Goal: Information Seeking & Learning: Compare options

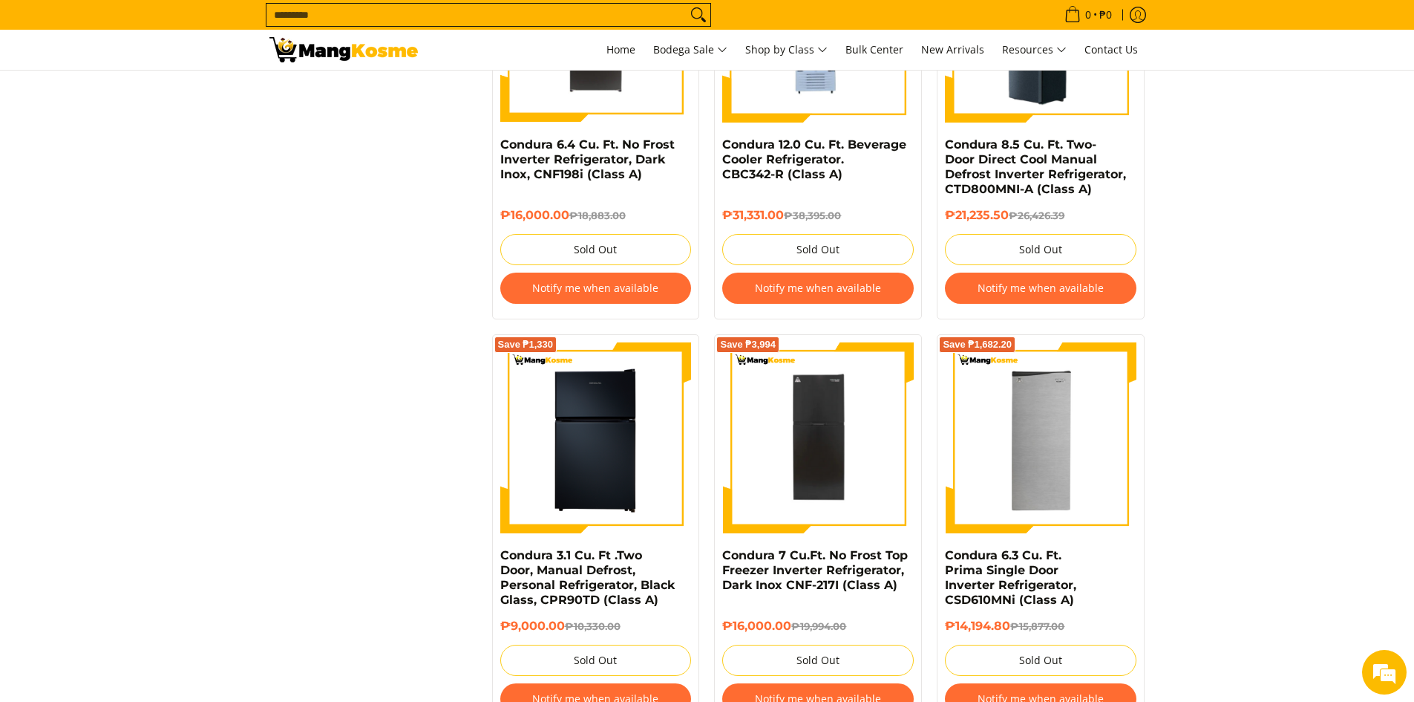
scroll to position [2109, 0]
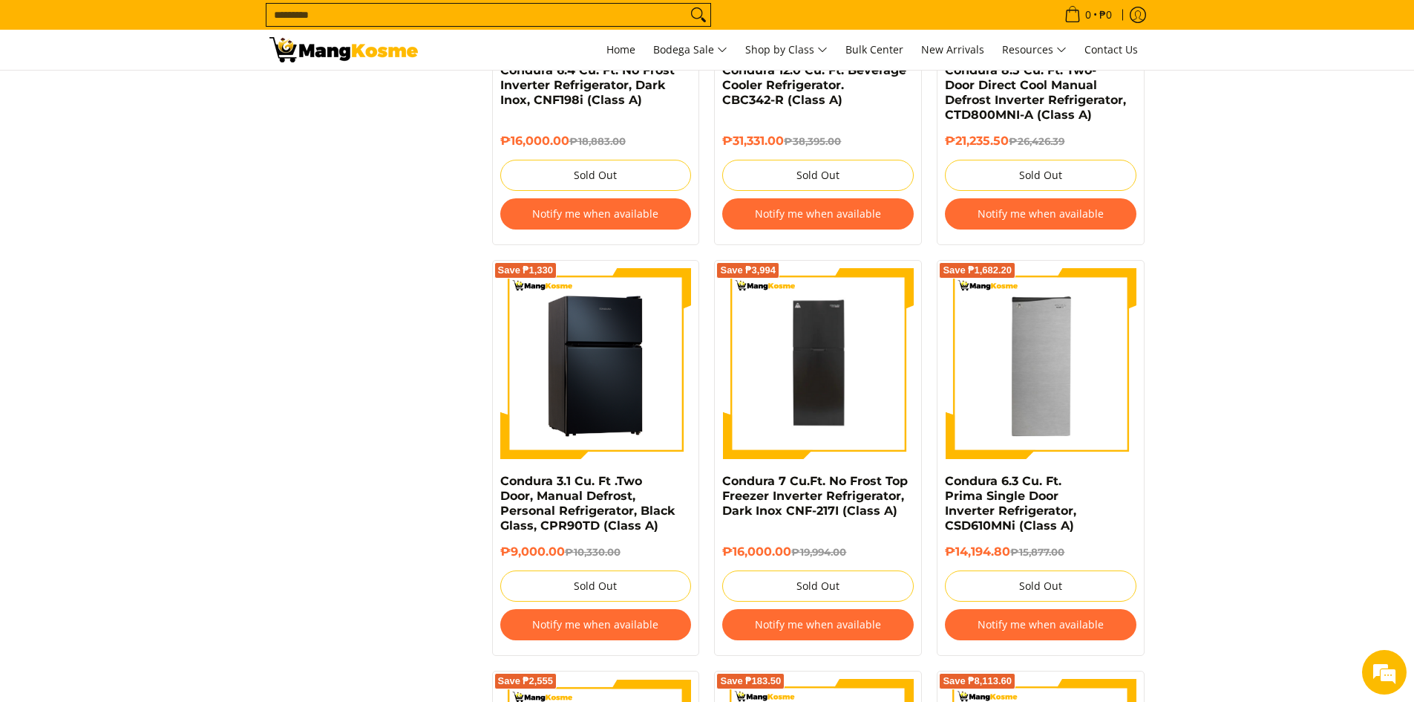
click at [589, 304] on img at bounding box center [596, 364] width 192 height 192
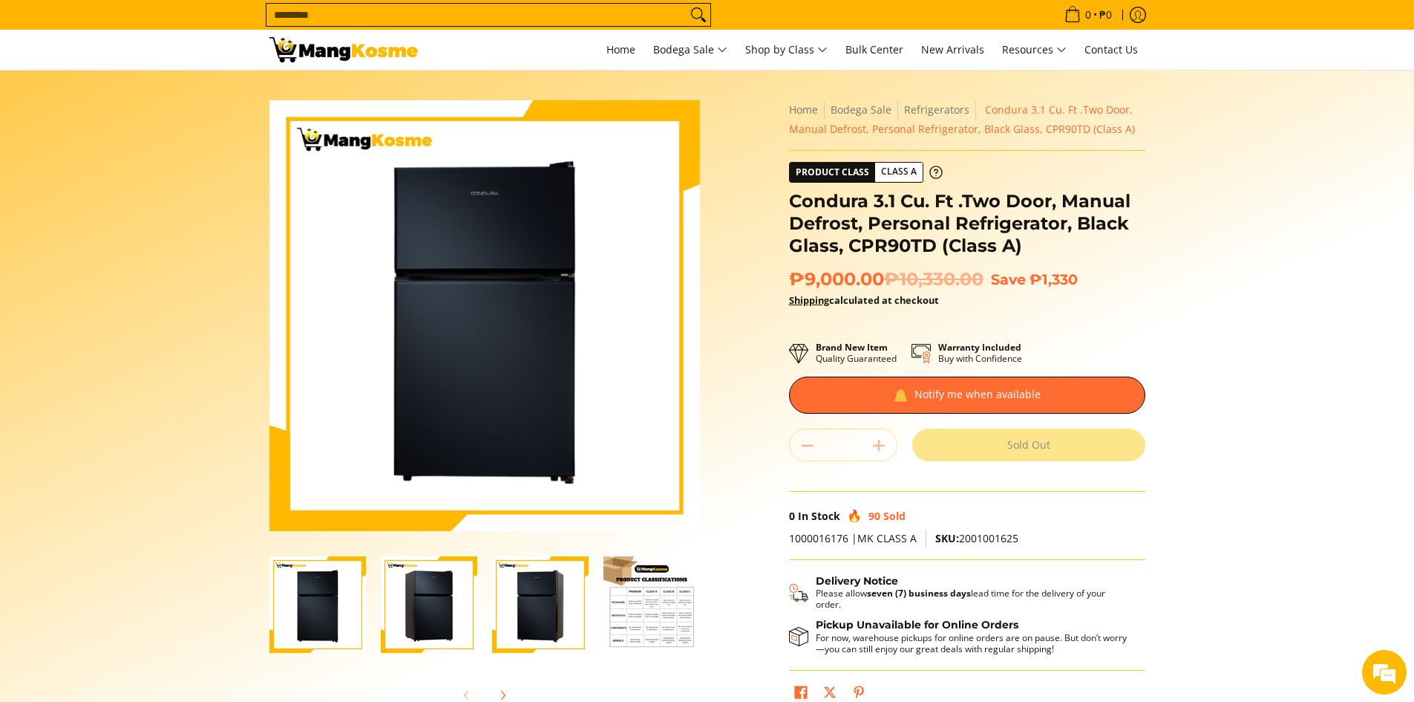
click at [337, 595] on img "Condura 3.1 Cu. Ft .Two Door, Manual Defrost, Personal Refrigerator, Black Glas…" at bounding box center [318, 604] width 97 height 97
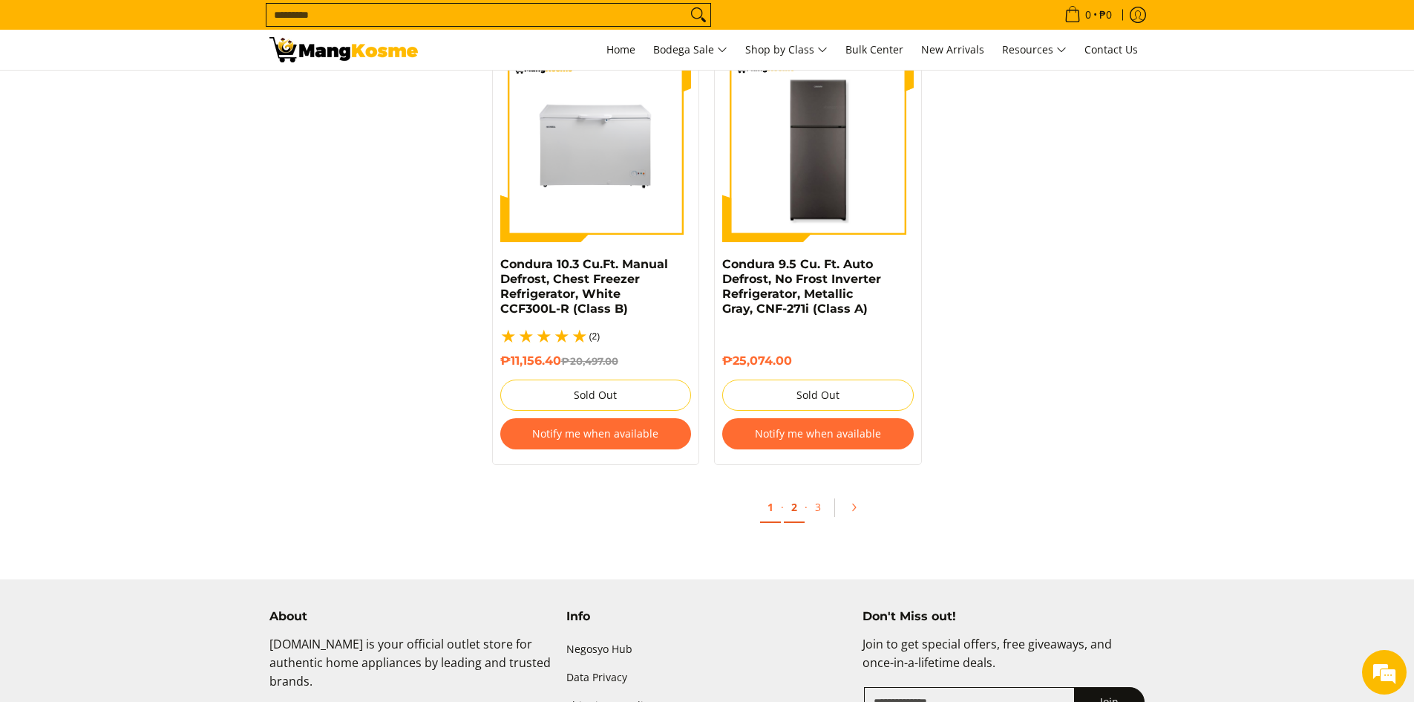
click at [789, 492] on link "2" at bounding box center [794, 507] width 21 height 30
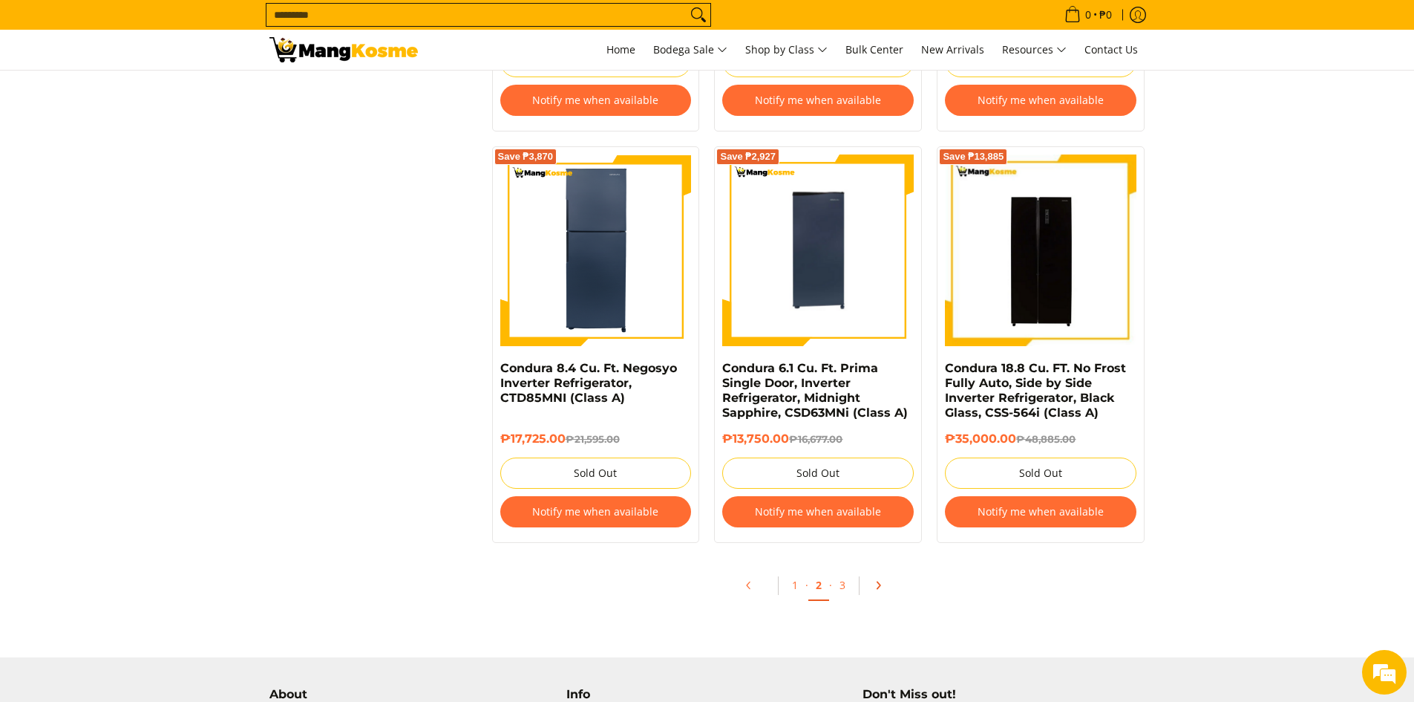
click at [881, 579] on link "Pagination" at bounding box center [884, 584] width 36 height 25
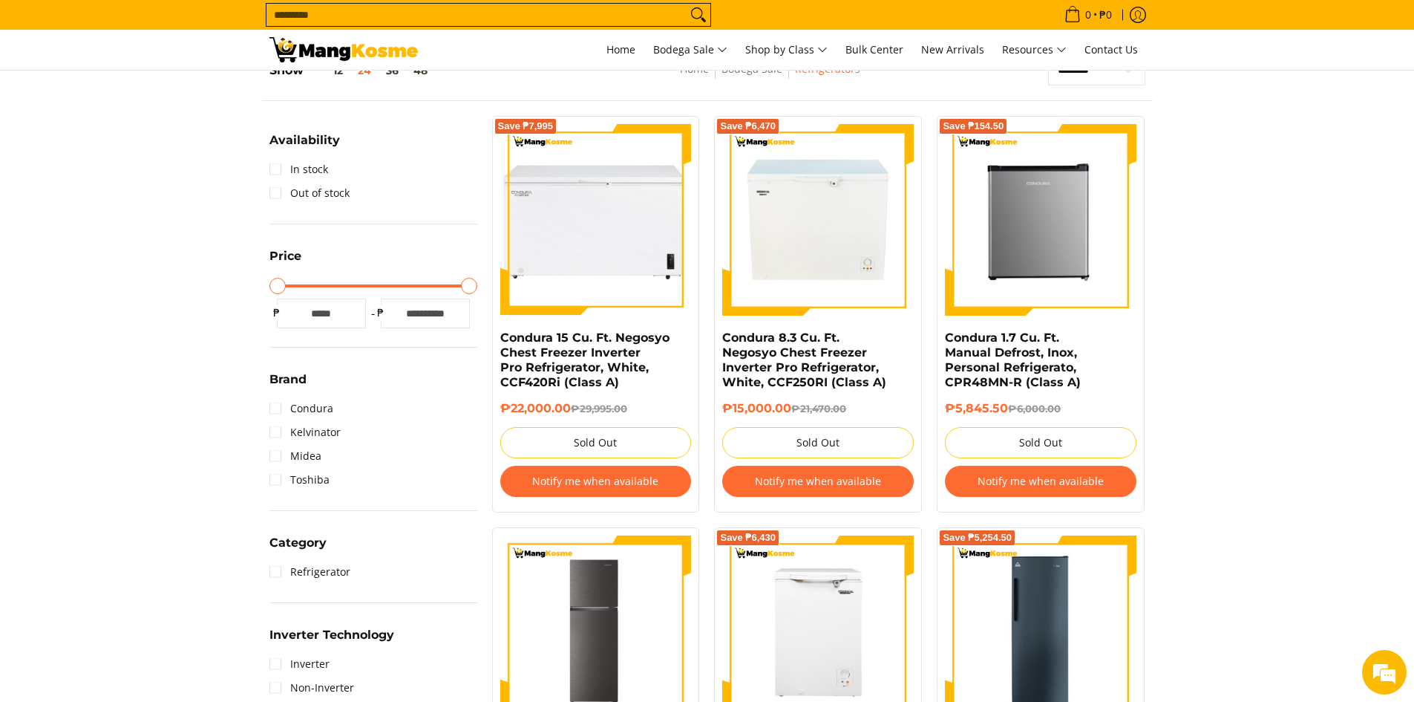
scroll to position [223, 0]
